Goal: Contribute content

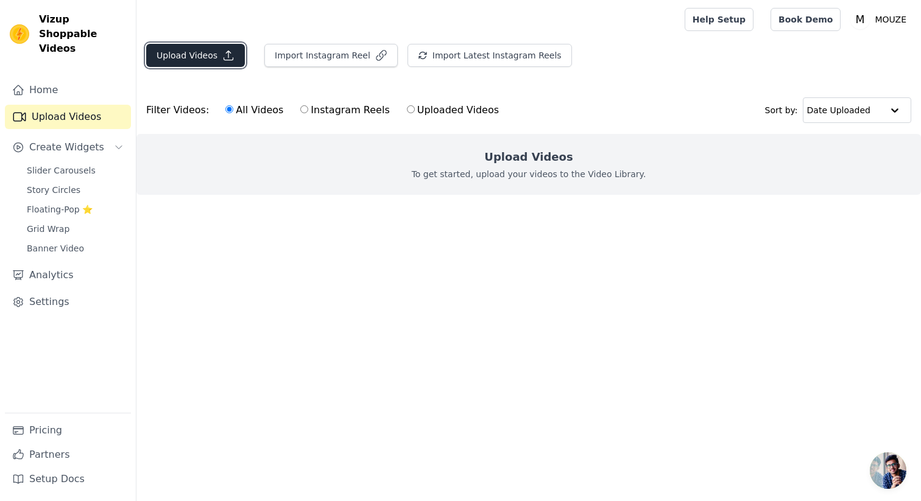
click at [227, 56] on icon "button" at bounding box center [228, 55] width 12 height 12
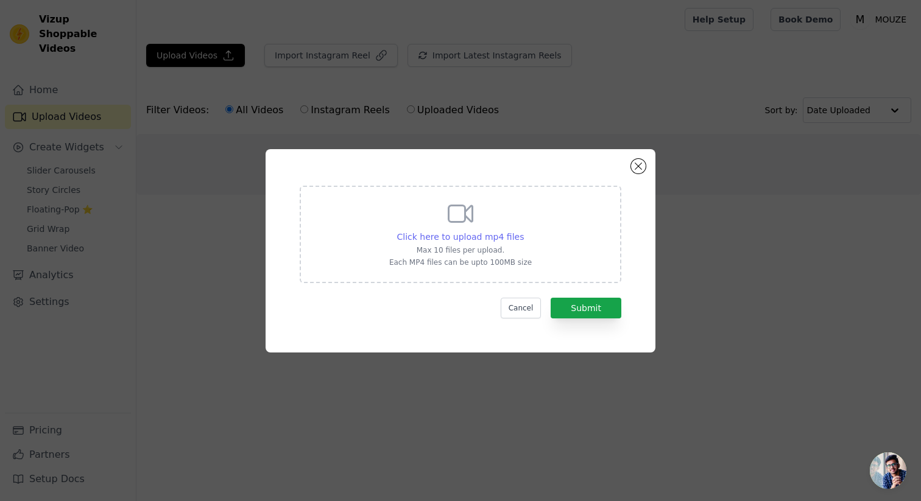
click at [497, 239] on span "Click here to upload mp4 files" at bounding box center [460, 237] width 127 height 10
click at [523, 231] on input "Click here to upload mp4 files Max 10 files per upload. Each MP4 files can be u…" at bounding box center [523, 230] width 1 height 1
type input "C:\fakepath\1755879231939113 (1).mp4"
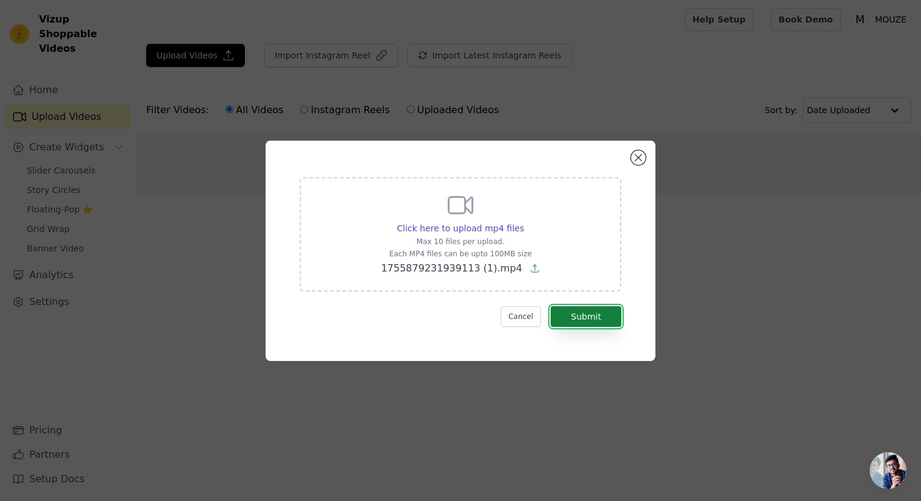
click at [580, 314] on button "Submit" at bounding box center [586, 316] width 71 height 21
